Goal: Information Seeking & Learning: Learn about a topic

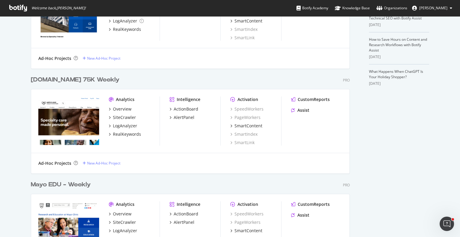
scroll to position [198, 0]
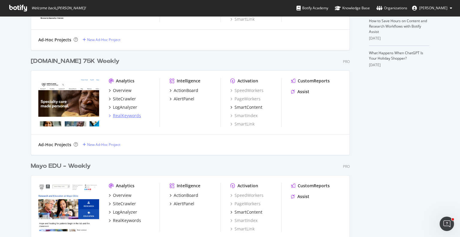
click at [127, 116] on div "RealKeywords" at bounding box center [127, 116] width 28 height 6
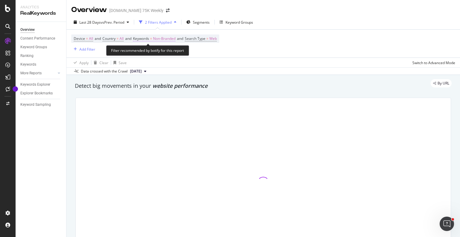
click at [159, 40] on span "Non-Branded" at bounding box center [164, 38] width 22 height 8
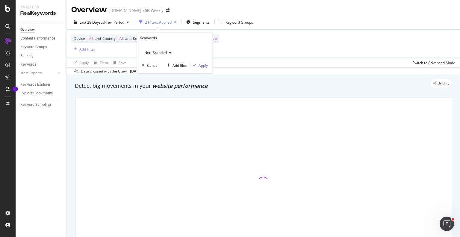
click at [170, 52] on icon "button" at bounding box center [170, 53] width 2 height 4
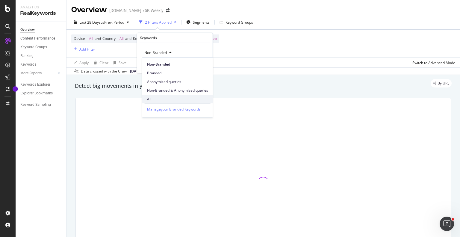
click at [155, 98] on span "All" at bounding box center [177, 98] width 61 height 5
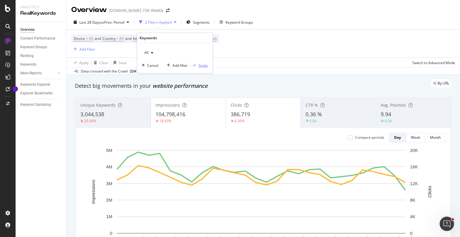
click at [203, 64] on div "Apply" at bounding box center [203, 65] width 9 height 5
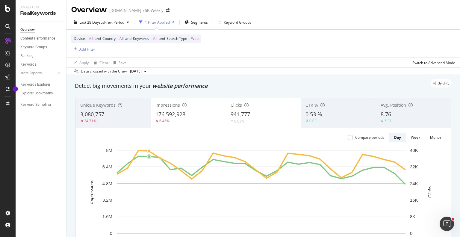
click at [418, 21] on div "Last 28 Days vs Prev. Period 1 Filter Applied Segments Keyword Groups" at bounding box center [263, 23] width 394 height 12
click at [415, 25] on div "Last 28 Days vs Prev. Period 1 Filter Applied Segments Keyword Groups" at bounding box center [263, 23] width 394 height 12
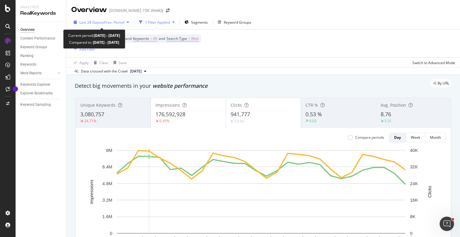
click at [128, 22] on div "button" at bounding box center [127, 22] width 7 height 4
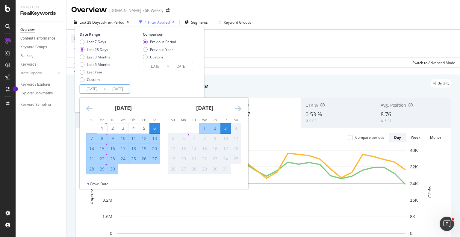
click at [93, 89] on input "2025/09/06" at bounding box center [92, 89] width 24 height 8
click at [81, 72] on div "Last Year" at bounding box center [82, 72] width 5 height 5
type input "[DATE]"
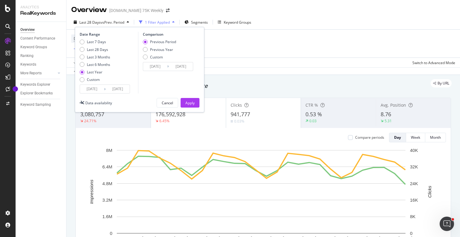
click at [40, 157] on div "Overview Content Performance Keyword Groups Ranking Keywords More Reports Count…" at bounding box center [41, 129] width 51 height 215
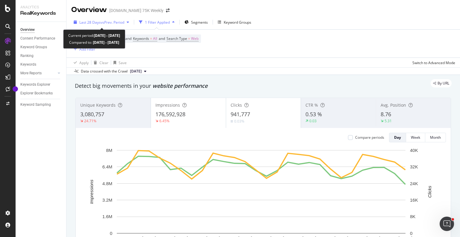
click at [111, 23] on span "vs Prev. Period" at bounding box center [113, 22] width 24 height 5
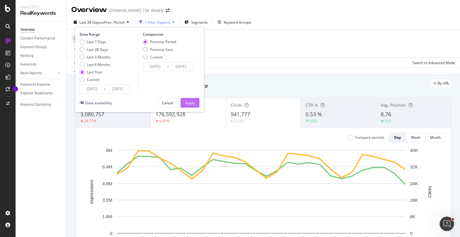
click at [190, 102] on div "Apply" at bounding box center [189, 102] width 9 height 5
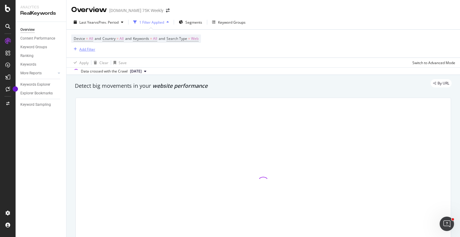
click at [91, 49] on div "Add Filter" at bounding box center [87, 49] width 16 height 5
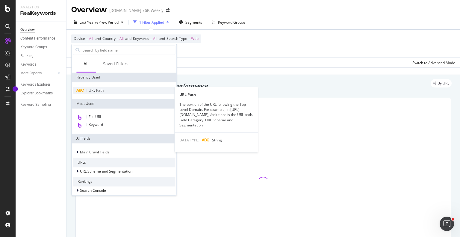
click at [95, 91] on span "URL Path" at bounding box center [96, 90] width 15 height 5
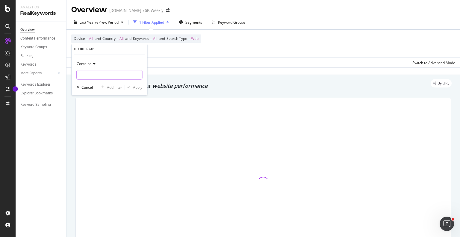
click at [104, 72] on input "text" at bounding box center [109, 75] width 65 height 10
type input "/patient-stories"
click at [139, 87] on div "Apply" at bounding box center [137, 87] width 9 height 5
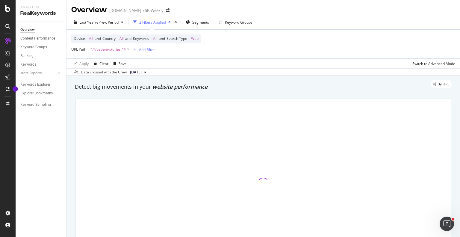
click at [415, 13] on div "Overview mayoclinichealthsystem.org 75K Weekly" at bounding box center [263, 7] width 394 height 15
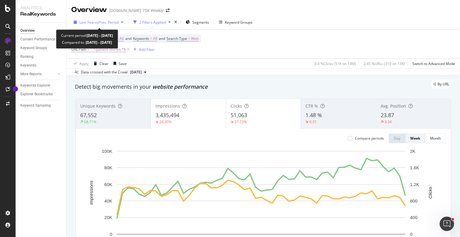
click at [114, 24] on span "vs Prev. Period" at bounding box center [107, 22] width 24 height 5
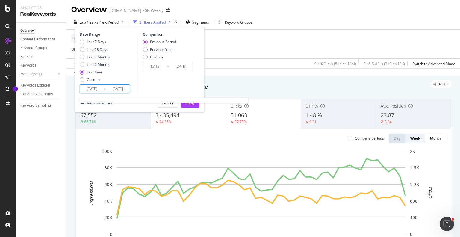
click at [92, 88] on input "[DATE]" at bounding box center [92, 89] width 24 height 8
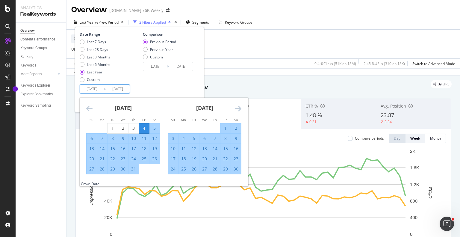
click at [90, 109] on icon "Move backward to switch to the previous month." at bounding box center [89, 108] width 6 height 7
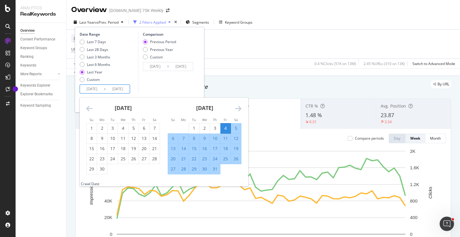
click at [90, 109] on icon "Move backward to switch to the previous month." at bounding box center [89, 108] width 6 height 7
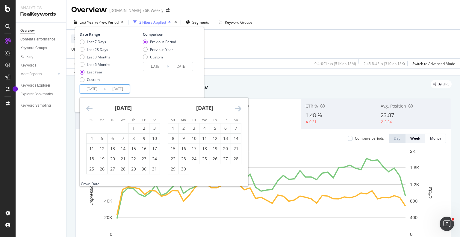
click at [90, 109] on icon "Move backward to switch to the previous month." at bounding box center [89, 108] width 6 height 7
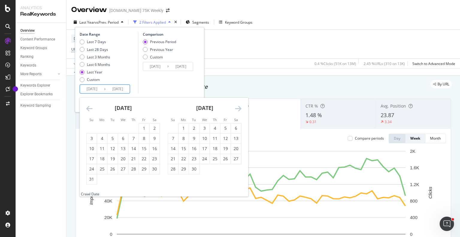
click at [90, 109] on icon "Move backward to switch to the previous month." at bounding box center [89, 108] width 6 height 7
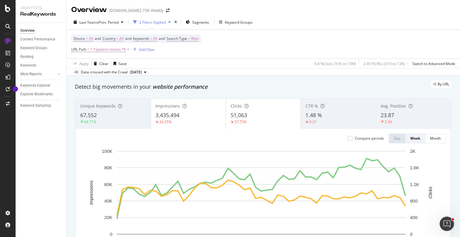
click at [216, 47] on div "Device = All and Country = All and Keywords = All and Search Type = Web URL Pat…" at bounding box center [263, 44] width 384 height 29
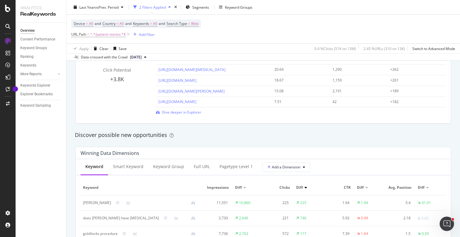
scroll to position [468, 0]
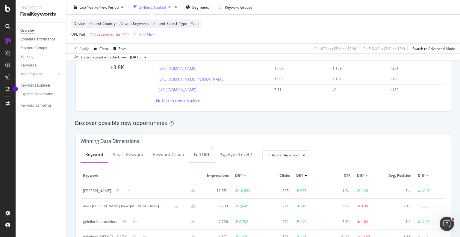
click at [199, 155] on div "Full URL" at bounding box center [202, 155] width 16 height 6
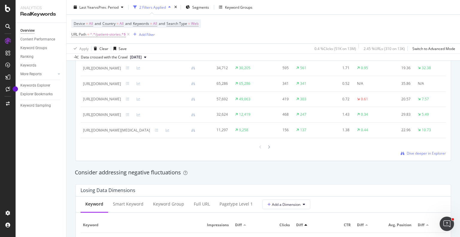
scroll to position [592, 0]
click at [417, 155] on span "Dive deeper in Explorer" at bounding box center [426, 151] width 39 height 5
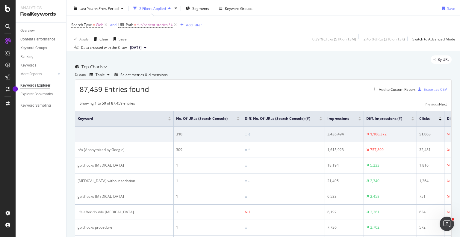
scroll to position [16, 0]
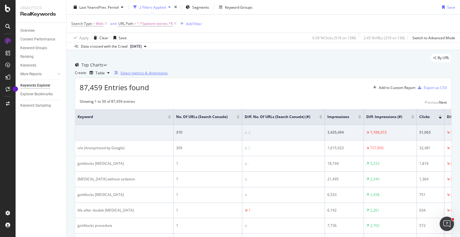
click at [168, 75] on div "Select metrics & dimensions" at bounding box center [143, 72] width 47 height 5
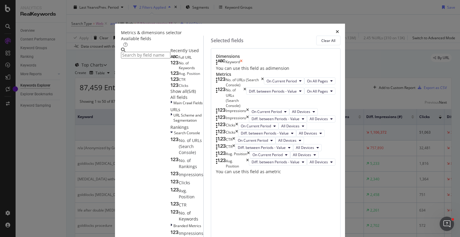
click at [243, 65] on icon "times" at bounding box center [241, 62] width 3 height 6
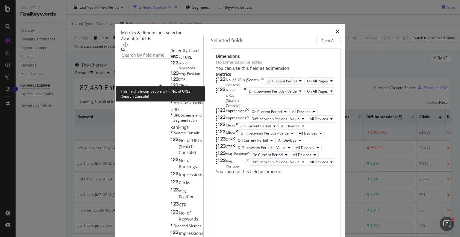
click at [179, 60] on span "Full URL" at bounding box center [185, 57] width 13 height 5
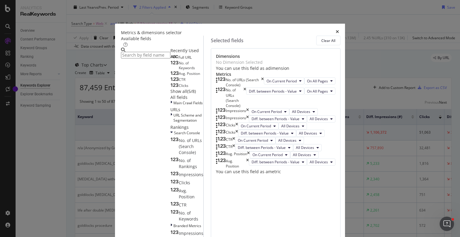
click at [170, 94] on div "Full URL No. of Keywords Avg. Position CTR Clicks Show all ( 5 / 8 )" at bounding box center [186, 74] width 33 height 41
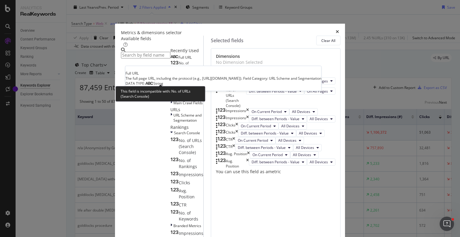
click at [170, 60] on div "Full URL" at bounding box center [180, 57] width 21 height 5
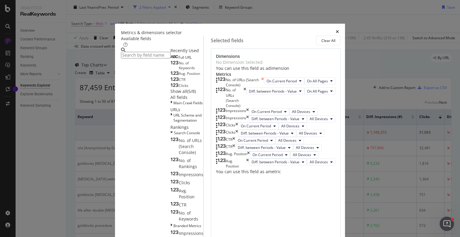
click at [264, 87] on icon "times" at bounding box center [262, 82] width 3 height 10
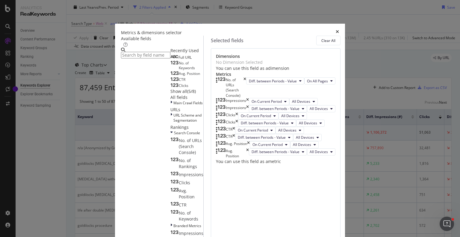
click at [246, 98] on icon "times" at bounding box center [245, 87] width 3 height 21
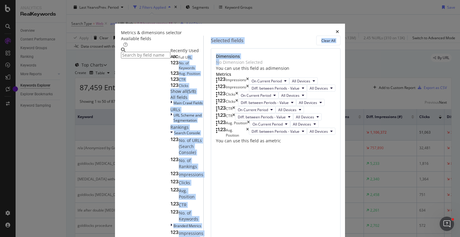
drag, startPoint x: 129, startPoint y: 78, endPoint x: 276, endPoint y: 68, distance: 147.4
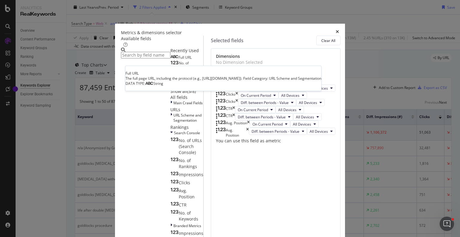
click at [170, 60] on div "Full URL" at bounding box center [180, 57] width 21 height 5
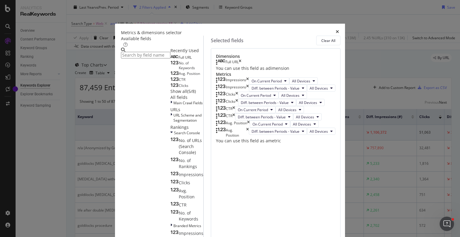
scroll to position [0, 0]
click at [151, 54] on input "modal" at bounding box center [145, 55] width 49 height 7
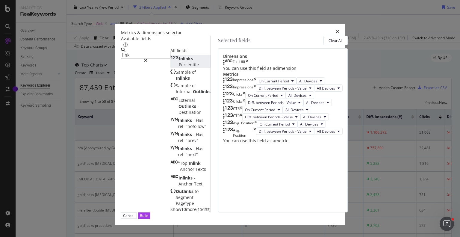
click at [179, 67] on span "Percentile" at bounding box center [189, 65] width 20 height 6
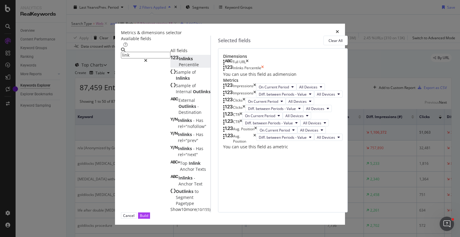
click at [264, 71] on icon "times" at bounding box center [262, 68] width 3 height 6
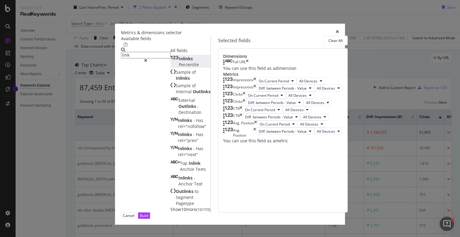
scroll to position [93, 0]
click at [170, 206] on span "Show 10 more" at bounding box center [183, 209] width 26 height 6
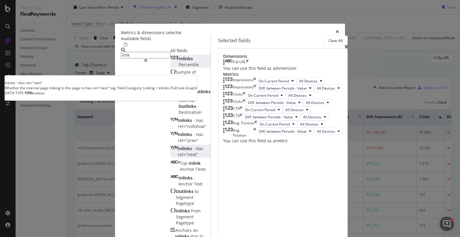
scroll to position [0, 0]
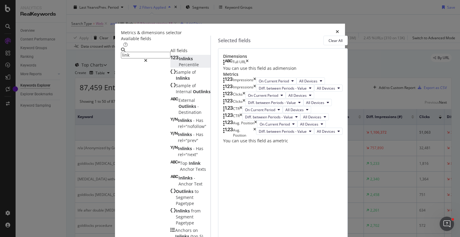
click at [170, 52] on input "link" at bounding box center [145, 55] width 49 height 7
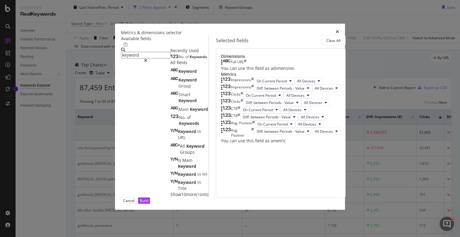
click at [190, 59] on span "Keywords" at bounding box center [198, 56] width 17 height 5
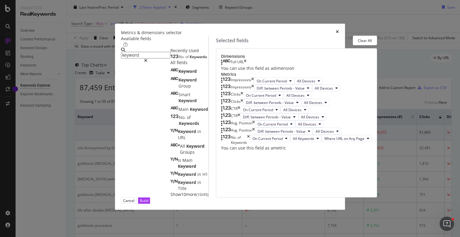
scroll to position [27, 0]
click at [254, 92] on div "Impressions" at bounding box center [237, 87] width 33 height 7
click at [254, 92] on icon "times" at bounding box center [252, 87] width 3 height 7
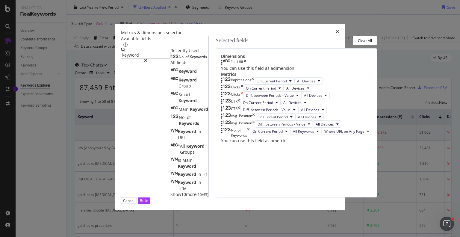
click at [243, 99] on icon "times" at bounding box center [242, 95] width 3 height 7
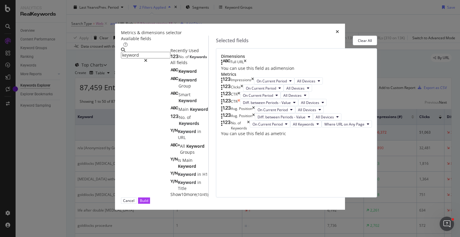
click at [240, 106] on icon "times" at bounding box center [239, 102] width 3 height 7
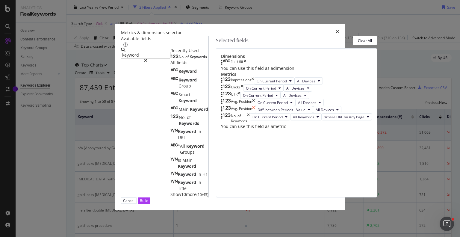
click at [255, 113] on icon "times" at bounding box center [253, 109] width 3 height 7
click at [310, 113] on button "All Keywords" at bounding box center [305, 109] width 31 height 7
click at [237, 184] on div "Dimensions Full URL You can use this field as a dimension Metrics Impressions O…" at bounding box center [296, 122] width 161 height 149
click at [170, 55] on input "keyword" at bounding box center [145, 55] width 49 height 7
type input "i"
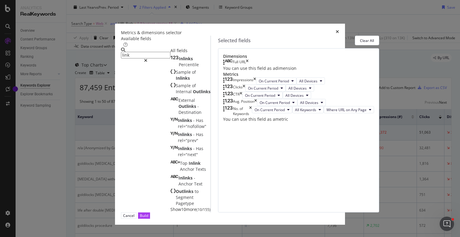
type input "link"
click at [170, 206] on span "Show 10 more" at bounding box center [183, 209] width 26 height 6
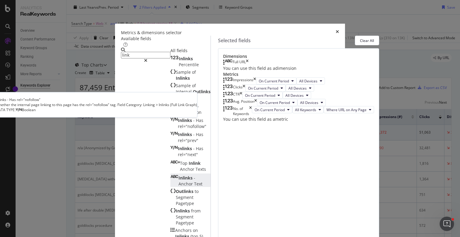
scroll to position [0, 0]
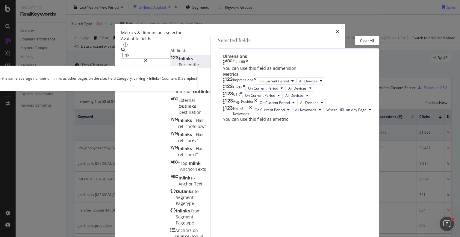
click at [179, 67] on span "Percentile" at bounding box center [189, 65] width 20 height 6
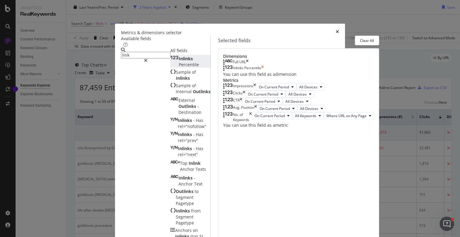
click at [264, 71] on icon "times" at bounding box center [262, 68] width 3 height 6
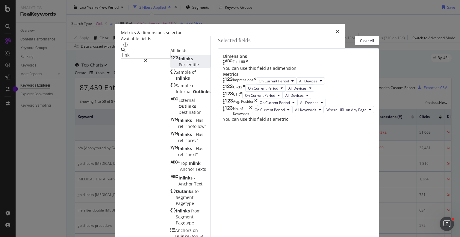
scroll to position [34, 0]
click at [242, 99] on icon "times" at bounding box center [241, 95] width 3 height 7
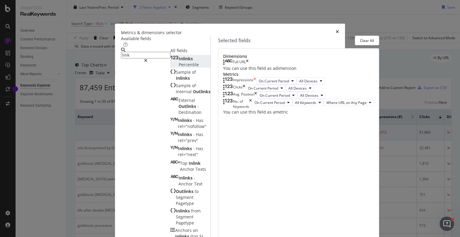
click at [256, 84] on icon "times" at bounding box center [254, 80] width 3 height 7
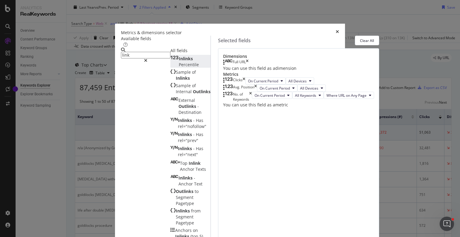
scroll to position [0, 0]
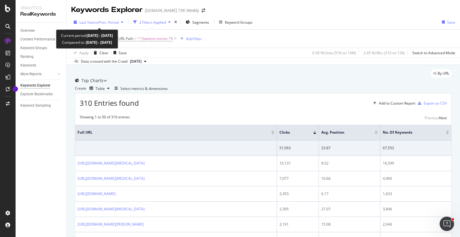
click at [102, 22] on span "vs Prev. Period" at bounding box center [107, 22] width 24 height 5
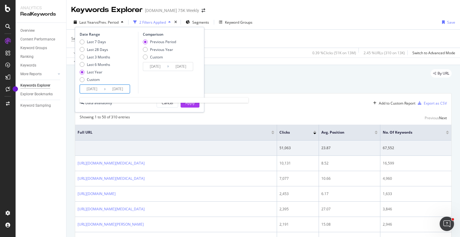
click at [92, 90] on input "[DATE]" at bounding box center [92, 89] width 24 height 8
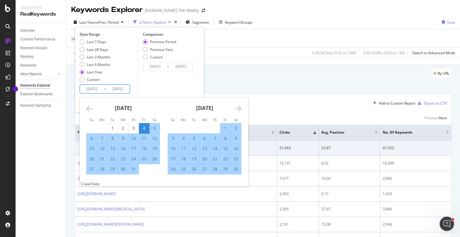
click at [90, 106] on icon "Move backward to switch to the previous month." at bounding box center [89, 108] width 6 height 7
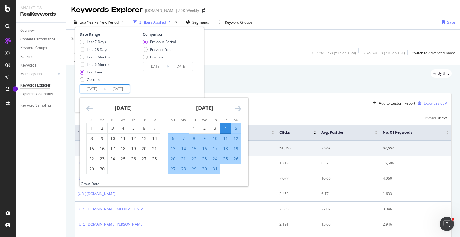
click at [90, 106] on icon "Move backward to switch to the previous month." at bounding box center [89, 108] width 6 height 7
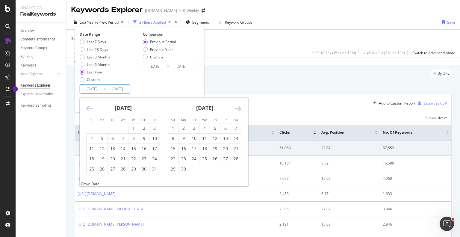
click at [90, 106] on icon "Move backward to switch to the previous month." at bounding box center [89, 108] width 6 height 7
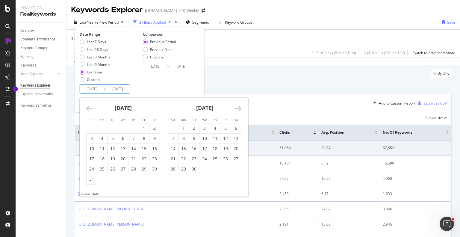
click at [90, 106] on icon "Move backward to switch to the previous month." at bounding box center [89, 108] width 6 height 7
click at [102, 128] on div "1" at bounding box center [102, 128] width 10 height 6
type input "[DATE]"
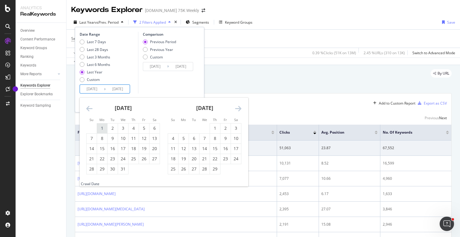
type input "[DATE]"
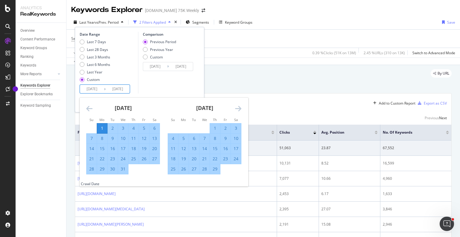
click at [199, 85] on div "Date Range Last 7 Days Last 28 Days Last 3 Months Last 6 Months Last Year Custo…" at bounding box center [139, 69] width 129 height 85
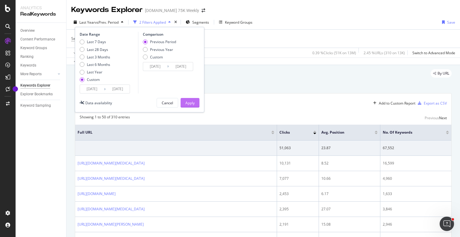
click at [194, 103] on div "Apply" at bounding box center [189, 102] width 9 height 5
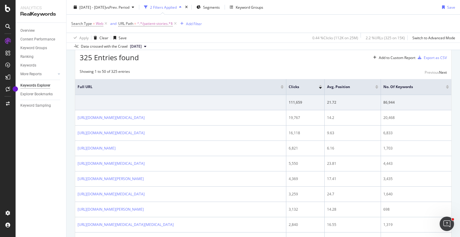
scroll to position [46, 0]
click at [427, 60] on div "Export as CSV" at bounding box center [435, 57] width 23 height 5
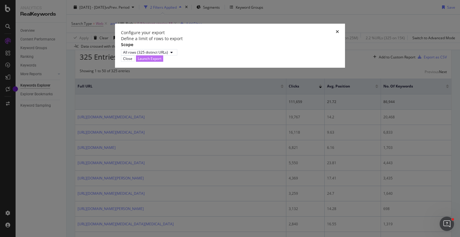
click at [161, 61] on div "Launch Export" at bounding box center [150, 59] width 24 height 6
